Goal: Information Seeking & Learning: Learn about a topic

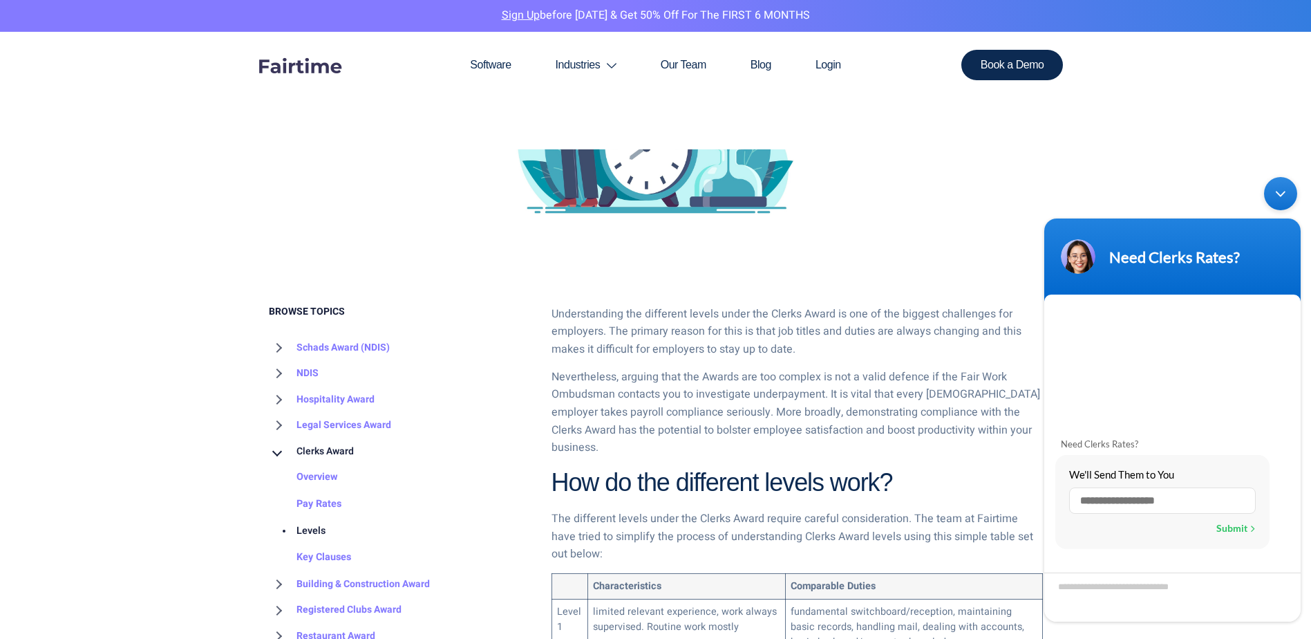
scroll to position [484, 0]
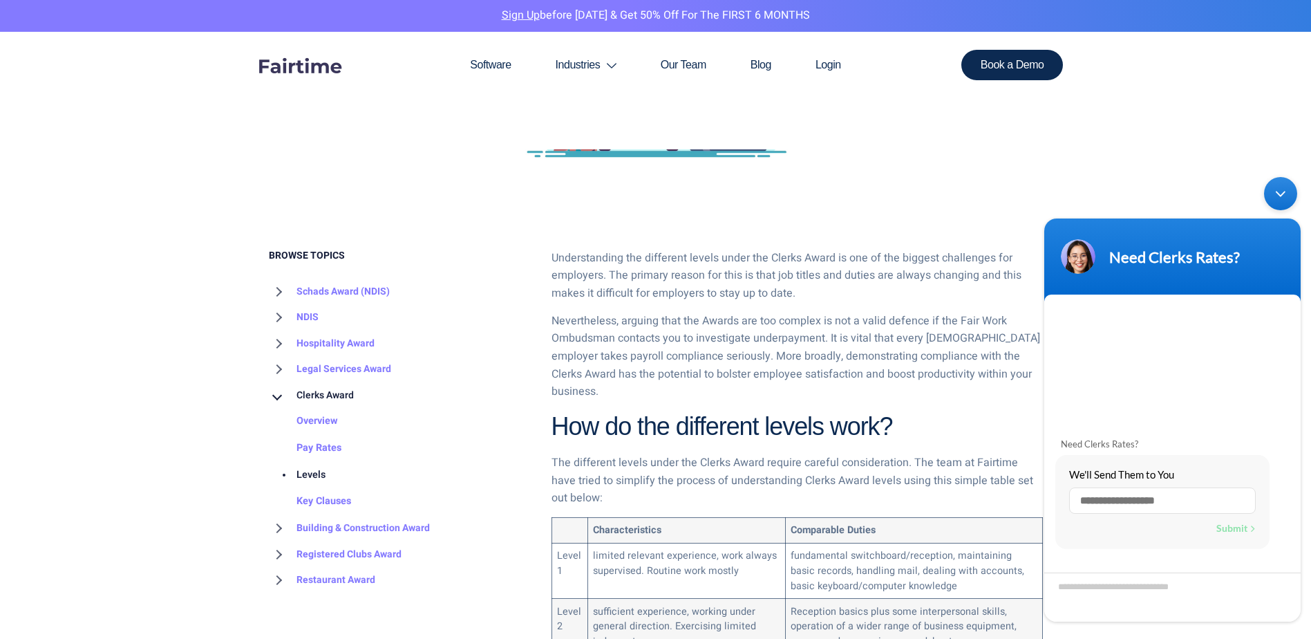
click at [1280, 198] on div "Minimize live chat window" at bounding box center [1280, 193] width 33 height 33
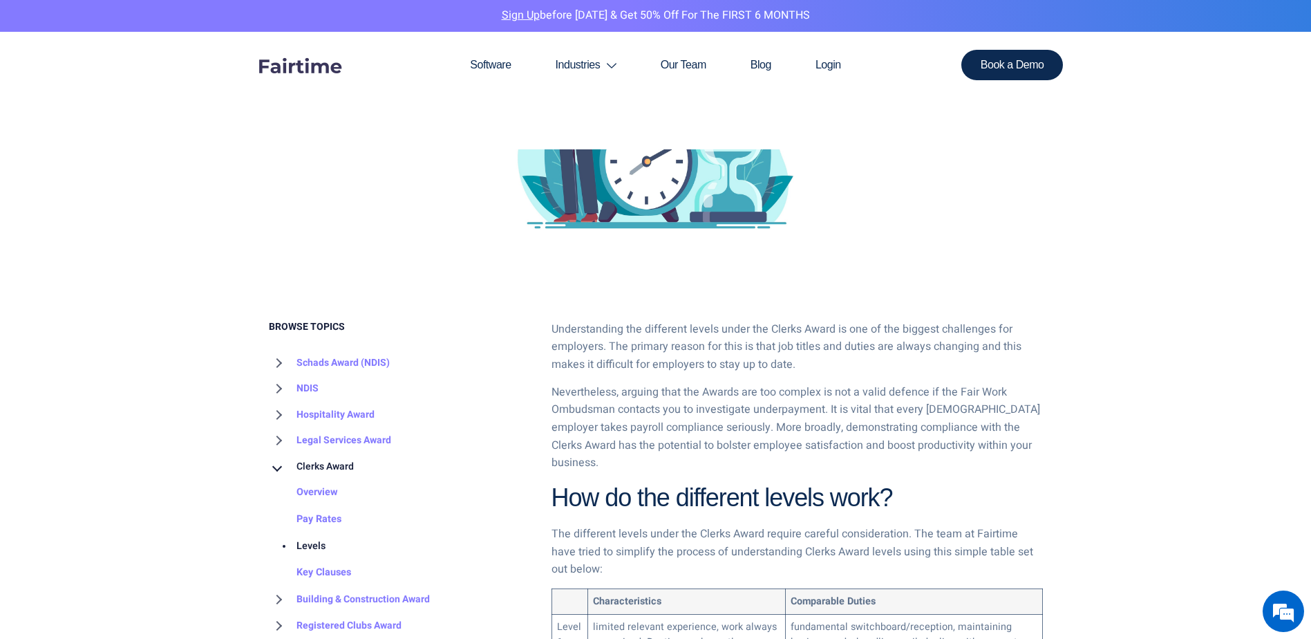
scroll to position [553, 0]
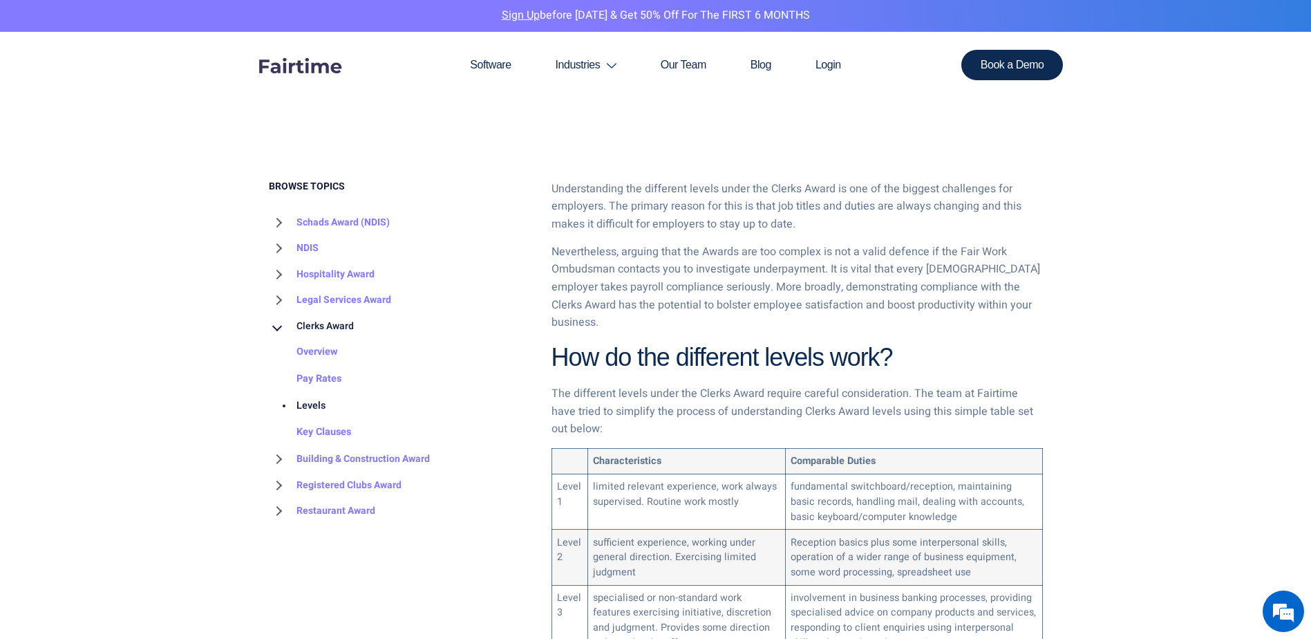
click at [312, 379] on link "Pay Rates" at bounding box center [305, 379] width 73 height 27
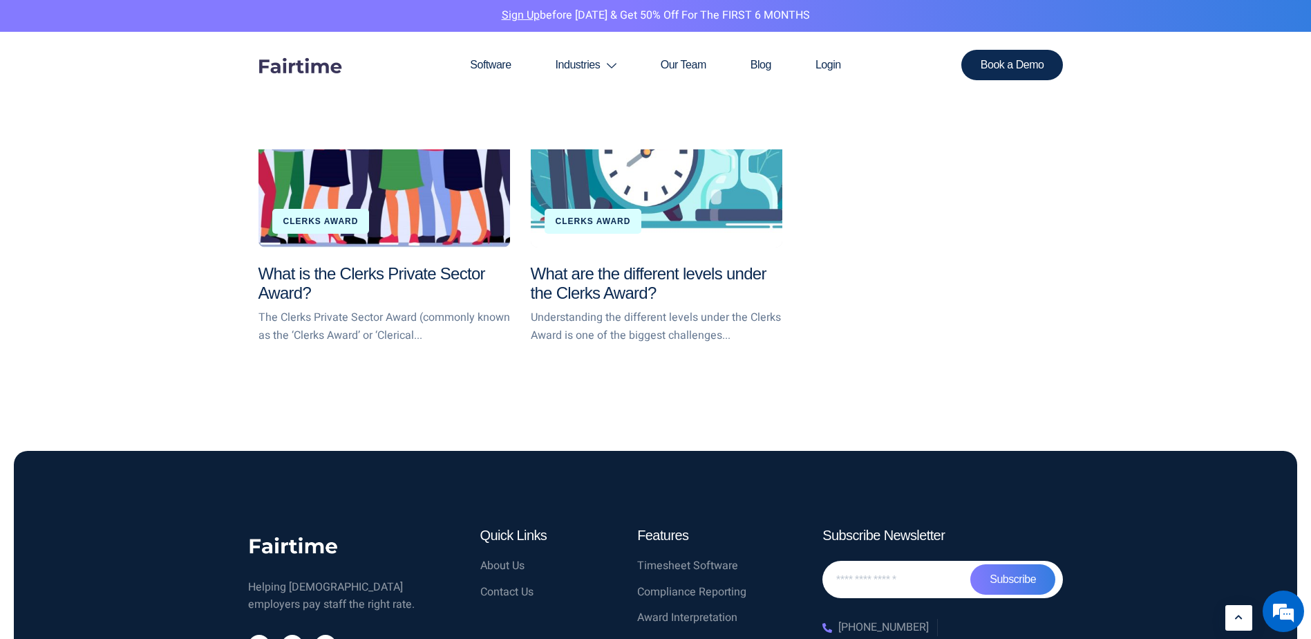
scroll to position [2696, 0]
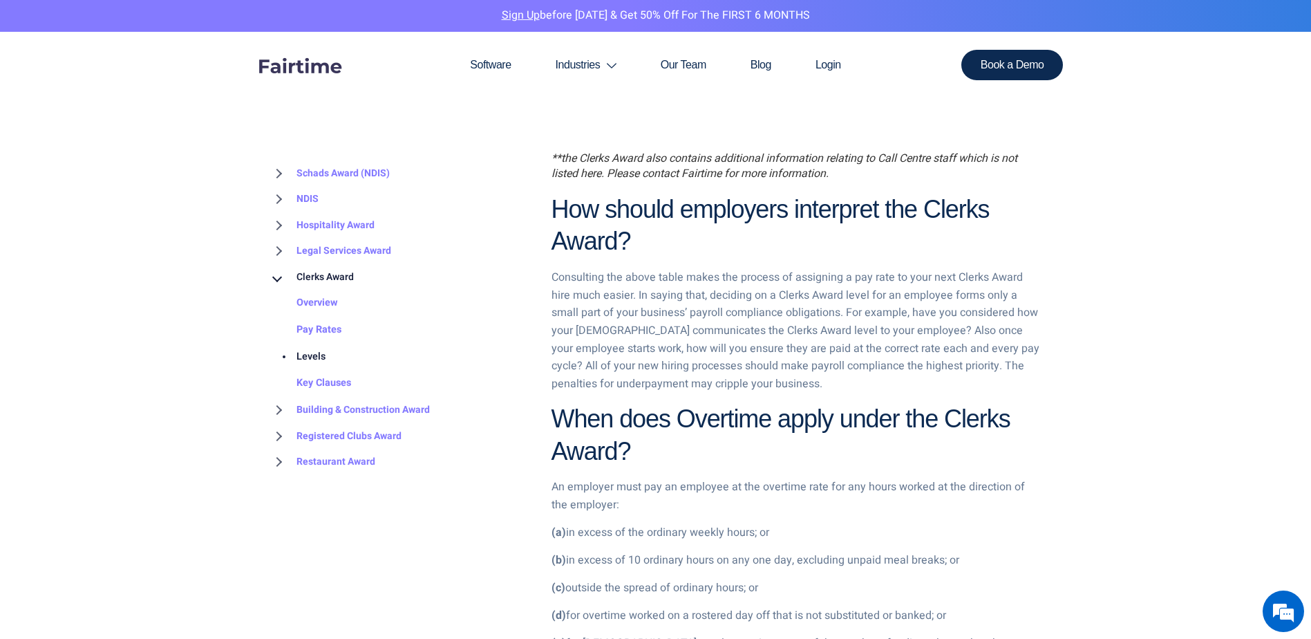
scroll to position [1452, 0]
